Goal: Task Accomplishment & Management: Manage account settings

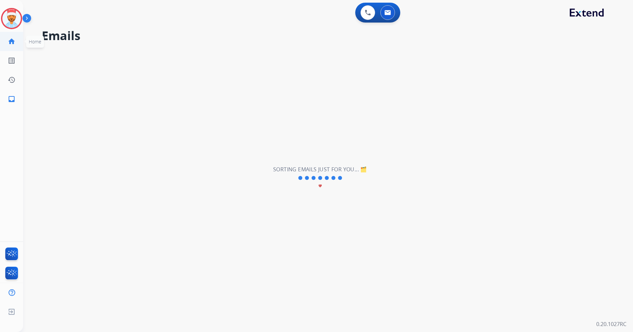
click at [9, 41] on mat-icon "home" at bounding box center [12, 41] width 8 height 8
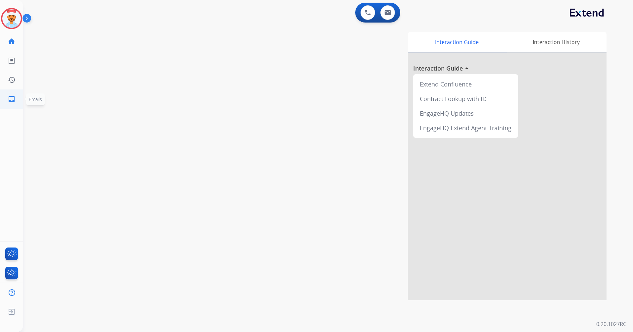
click at [11, 100] on mat-icon "inbox" at bounding box center [12, 99] width 8 height 8
select select "**********"
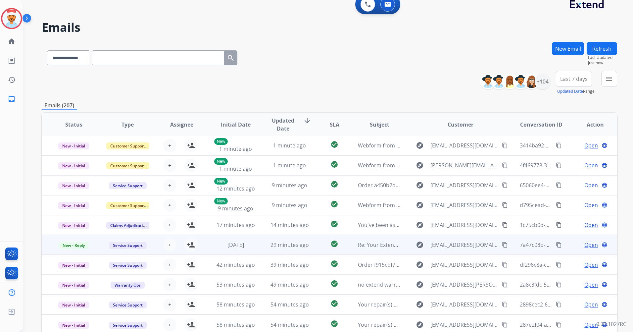
scroll to position [45, 0]
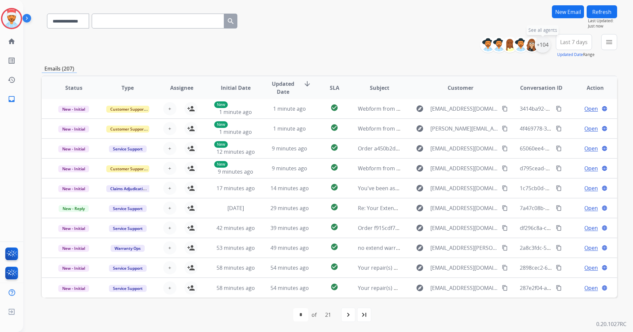
click at [545, 43] on div "+104" at bounding box center [543, 45] width 16 height 16
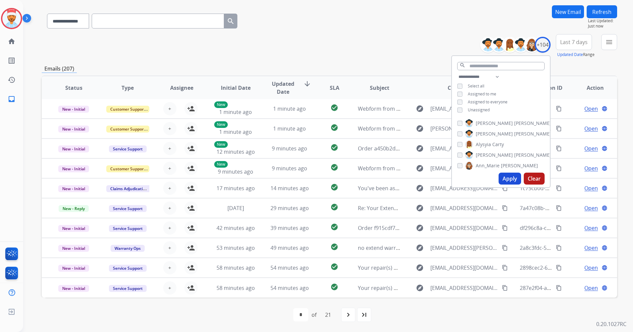
click at [508, 179] on button "Apply" at bounding box center [510, 179] width 23 height 12
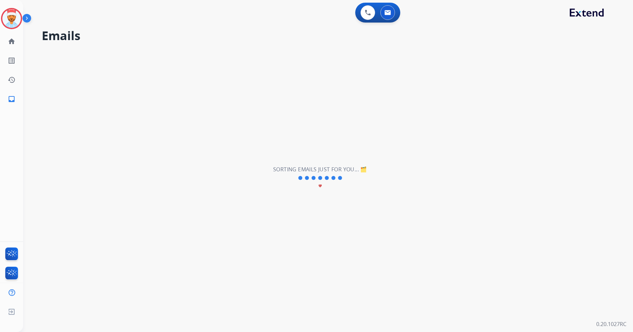
scroll to position [0, 0]
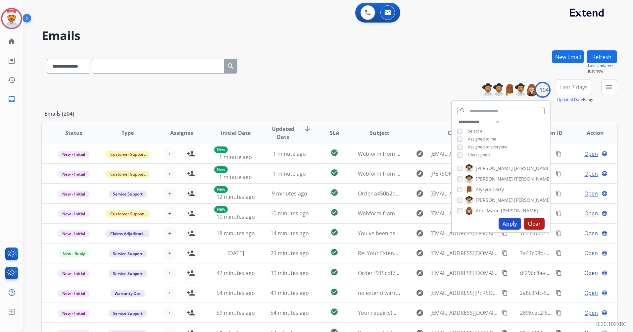
click at [579, 92] on button "Last 7 days" at bounding box center [574, 87] width 36 height 16
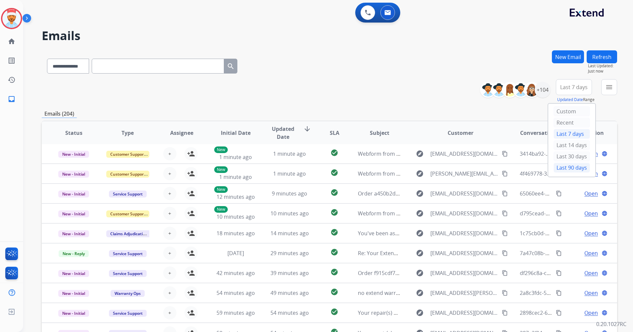
click at [567, 170] on div "Last 90 days" at bounding box center [572, 168] width 36 height 10
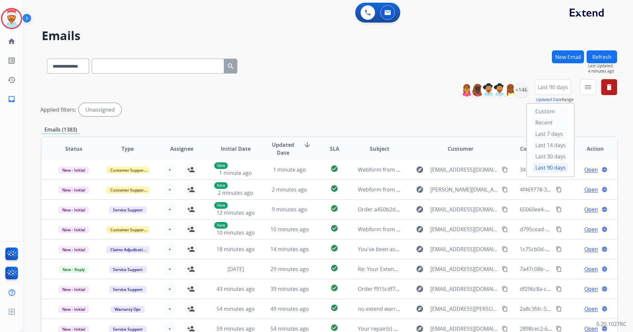
click at [200, 113] on div "Applied filters: Unassigned" at bounding box center [328, 109] width 576 height 13
click at [585, 89] on mat-icon "menu" at bounding box center [588, 87] width 8 height 8
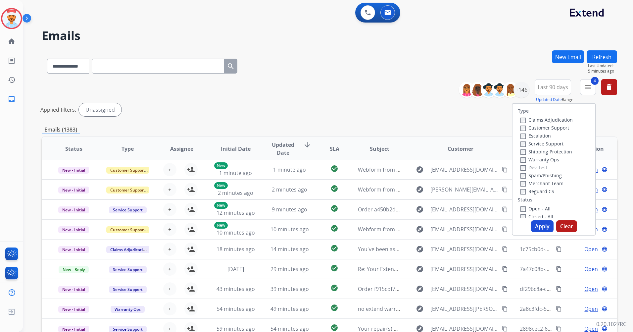
click at [538, 225] on button "Apply" at bounding box center [542, 226] width 23 height 12
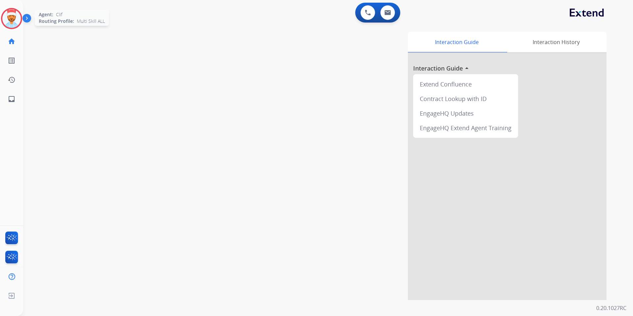
drag, startPoint x: 11, startPoint y: 20, endPoint x: 29, endPoint y: 25, distance: 18.5
click at [11, 20] on img at bounding box center [11, 18] width 19 height 19
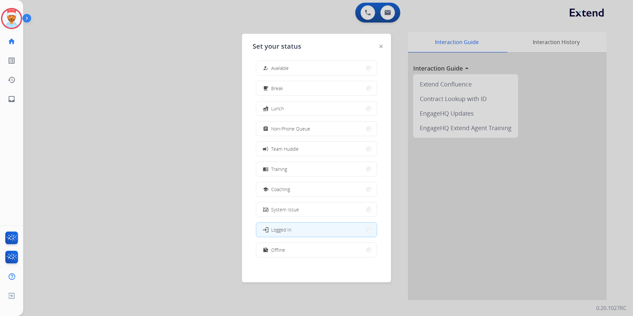
scroll to position [2, 0]
click at [284, 243] on div "how_to_reg Available free_breakfast Break fastfood Lunch assignment Non-Phone Q…" at bounding box center [317, 161] width 128 height 209
click at [284, 244] on button "work_off Offline" at bounding box center [316, 250] width 121 height 14
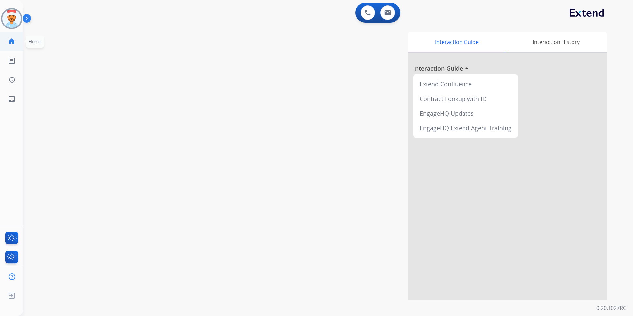
click at [11, 44] on mat-icon "home" at bounding box center [12, 41] width 8 height 8
click at [9, 97] on mat-icon "inbox" at bounding box center [12, 99] width 8 height 8
select select "**********"
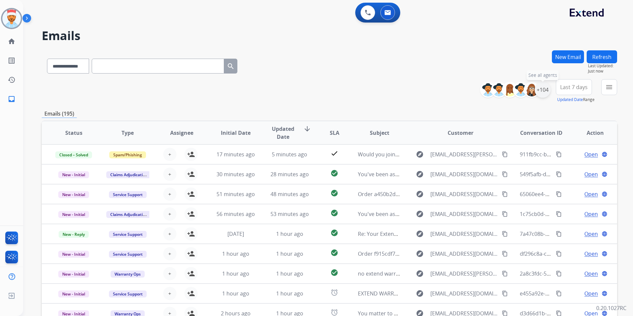
click at [544, 89] on div "+104" at bounding box center [543, 90] width 16 height 16
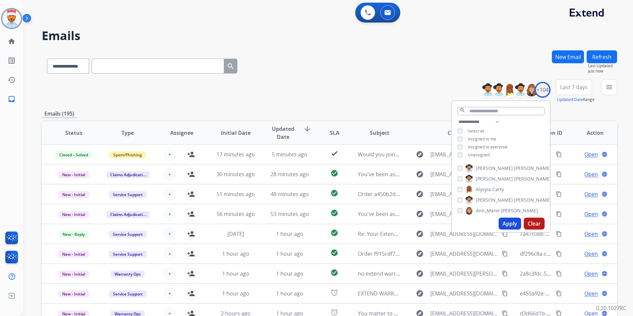
click at [510, 220] on button "Apply" at bounding box center [510, 224] width 23 height 12
click at [507, 223] on button "Apply" at bounding box center [510, 224] width 23 height 12
click at [582, 100] on span "Updated Date Range" at bounding box center [576, 100] width 37 height 6
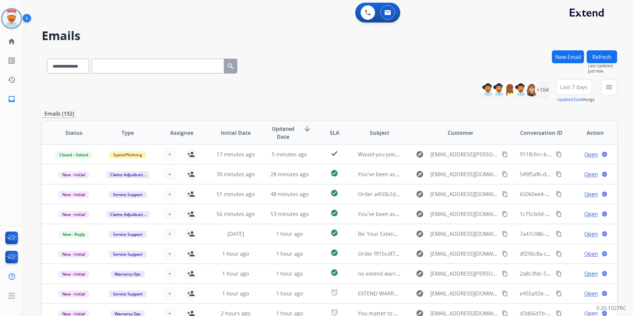
click at [574, 88] on span "Last 7 days" at bounding box center [574, 87] width 27 height 3
click at [575, 166] on div "Last 90 days" at bounding box center [572, 168] width 36 height 10
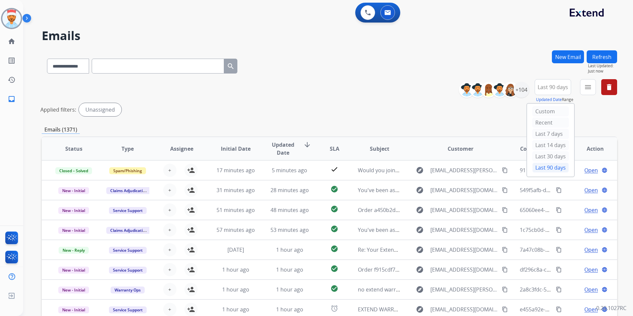
click at [589, 91] on button "menu" at bounding box center [588, 87] width 16 height 16
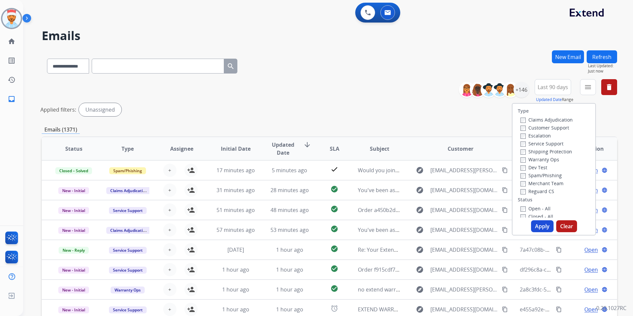
click at [522, 127] on label "Customer Support" at bounding box center [545, 128] width 49 height 6
click at [540, 223] on button "Apply" at bounding box center [542, 226] width 23 height 12
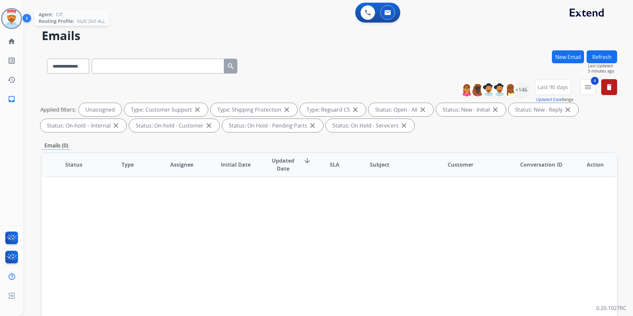
click at [12, 22] on img at bounding box center [11, 18] width 19 height 19
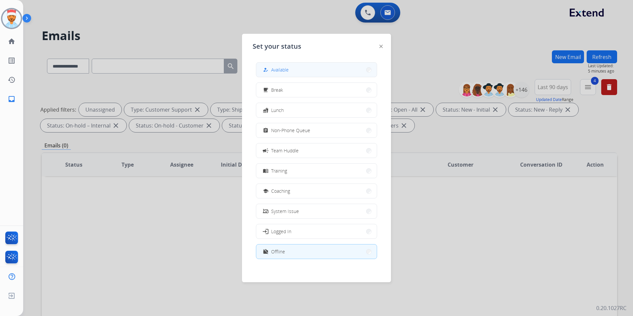
click at [296, 72] on button "how_to_reg Available" at bounding box center [316, 70] width 121 height 14
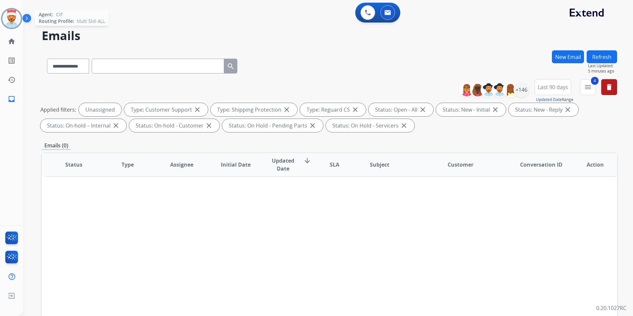
click at [9, 14] on img at bounding box center [11, 18] width 19 height 19
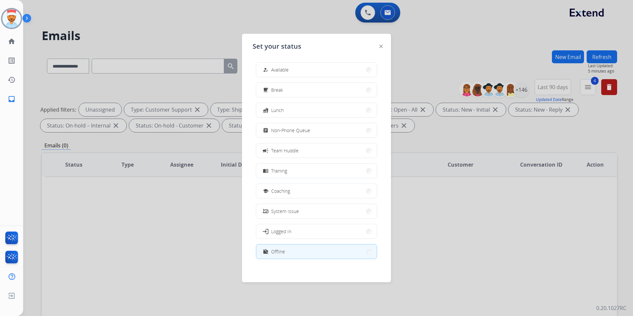
click at [305, 64] on button "how_to_reg Available" at bounding box center [316, 70] width 121 height 14
